Goal: Transaction & Acquisition: Obtain resource

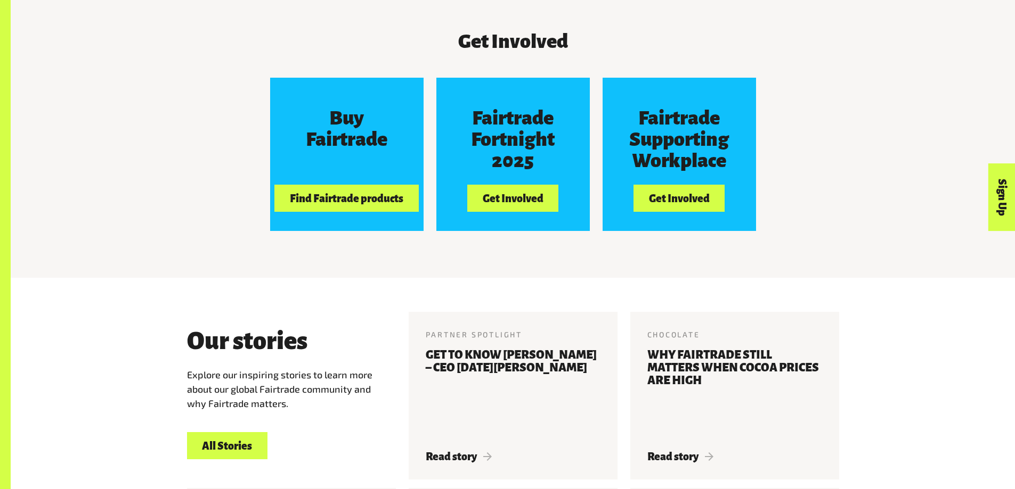
scroll to position [1065, 0]
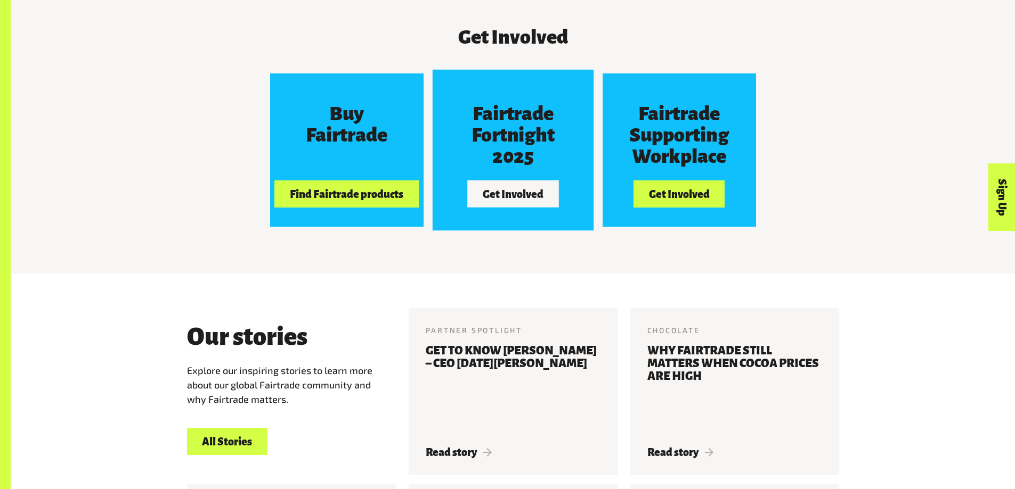
click at [512, 204] on button "Get Involved" at bounding box center [512, 194] width 91 height 27
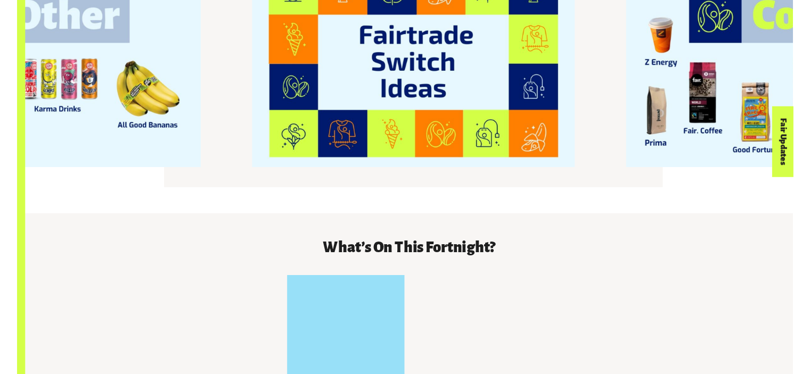
scroll to position [1704, 0]
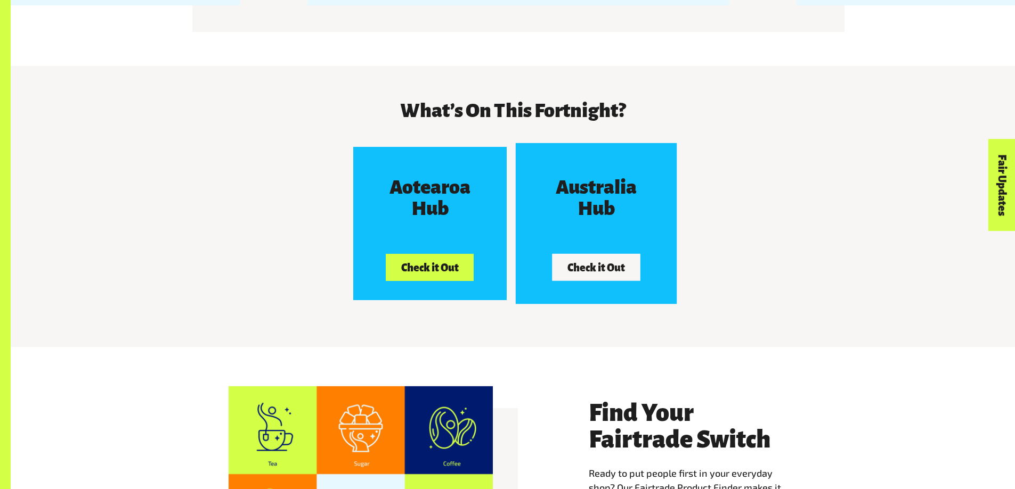
click at [635, 219] on div "Australia Hub Check it Out" at bounding box center [595, 223] width 153 height 153
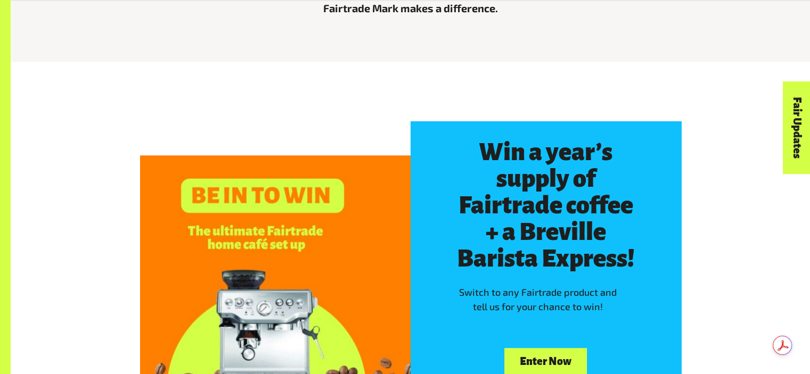
scroll to position [639, 0]
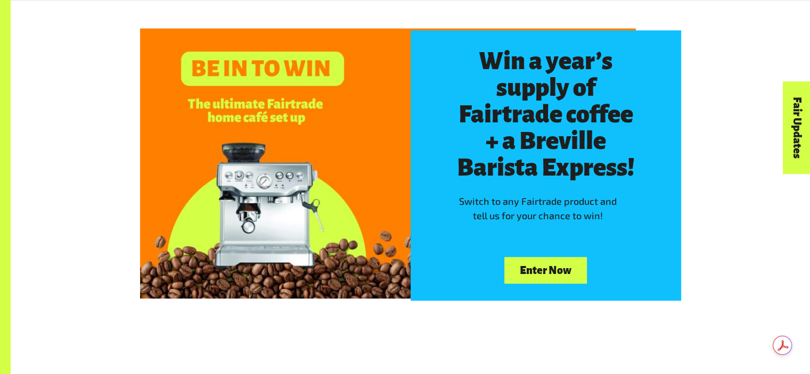
click at [538, 257] on link "Enter Now" at bounding box center [545, 270] width 82 height 27
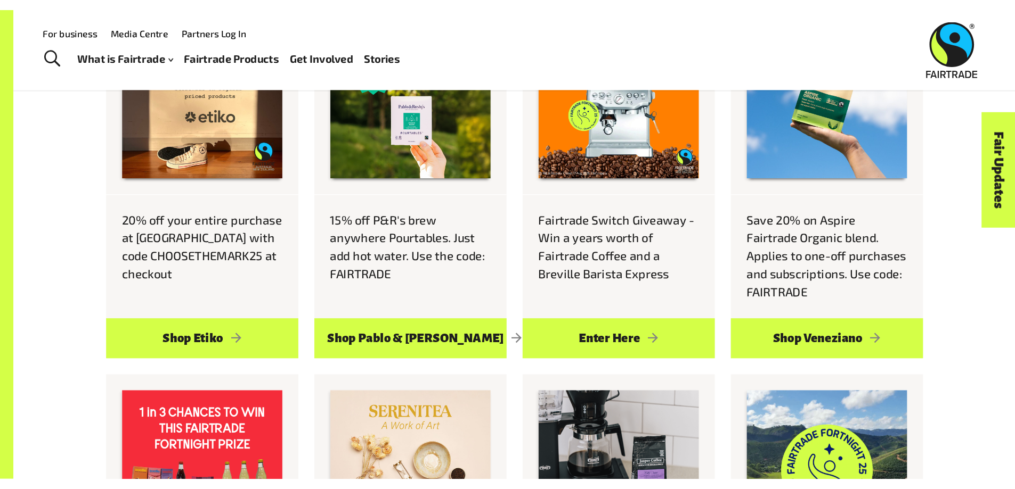
scroll to position [586, 0]
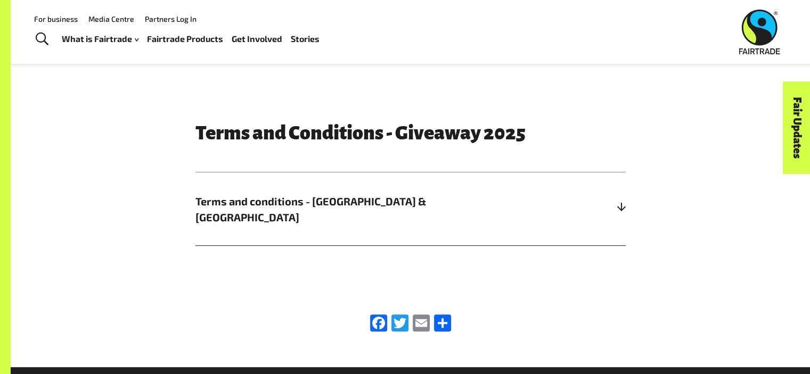
click at [367, 215] on h5 "Terms and conditions - Australia & New Zealand" at bounding box center [410, 209] width 430 height 73
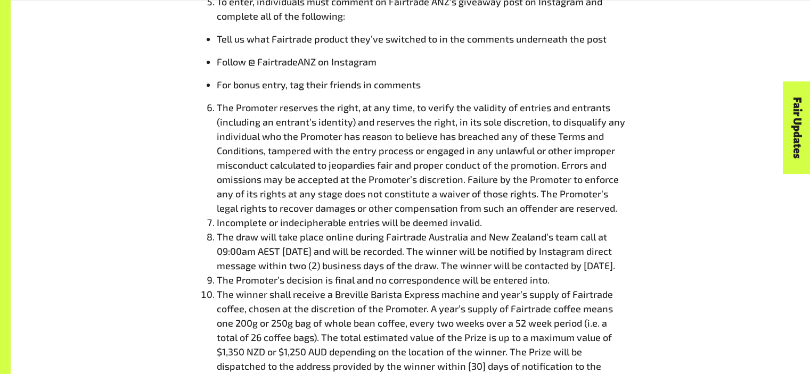
scroll to position [893, 0]
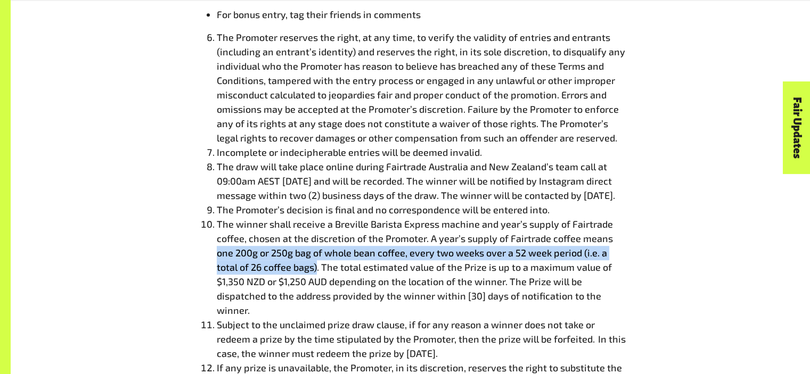
drag, startPoint x: 216, startPoint y: 253, endPoint x: 317, endPoint y: 268, distance: 102.3
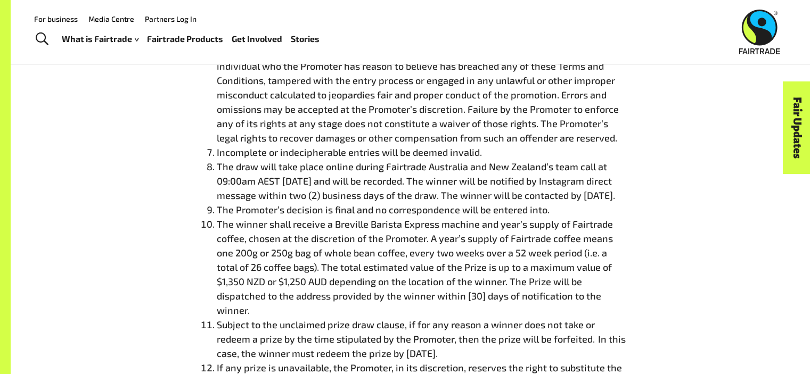
drag, startPoint x: 458, startPoint y: 239, endPoint x: 431, endPoint y: 242, distance: 26.8
click at [458, 239] on span "The winner shall receive a Breville Barista Express machine and year’s supply o…" at bounding box center [415, 267] width 396 height 98
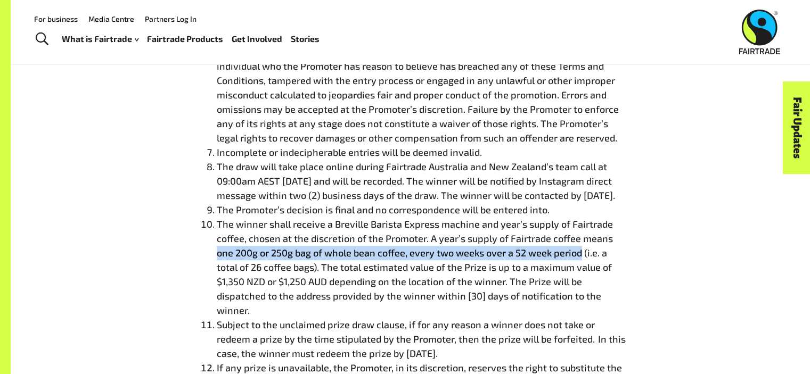
drag, startPoint x: 216, startPoint y: 255, endPoint x: 579, endPoint y: 255, distance: 363.2
copy span "one 200g or 250g bag of whole bean coffee, every two weeks over a 52 week period"
